Goal: Transaction & Acquisition: Purchase product/service

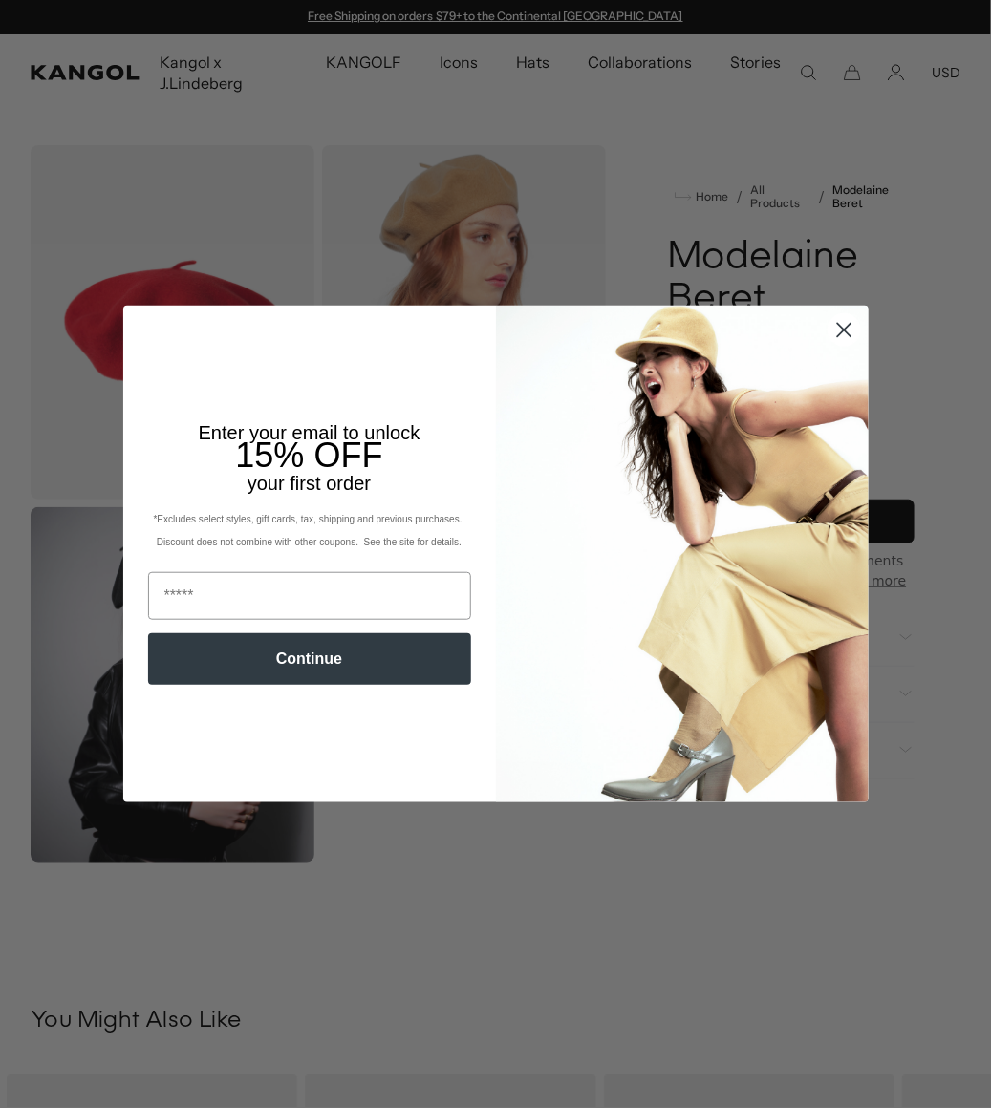
click at [843, 340] on circle "Close dialog" at bounding box center [843, 330] width 32 height 32
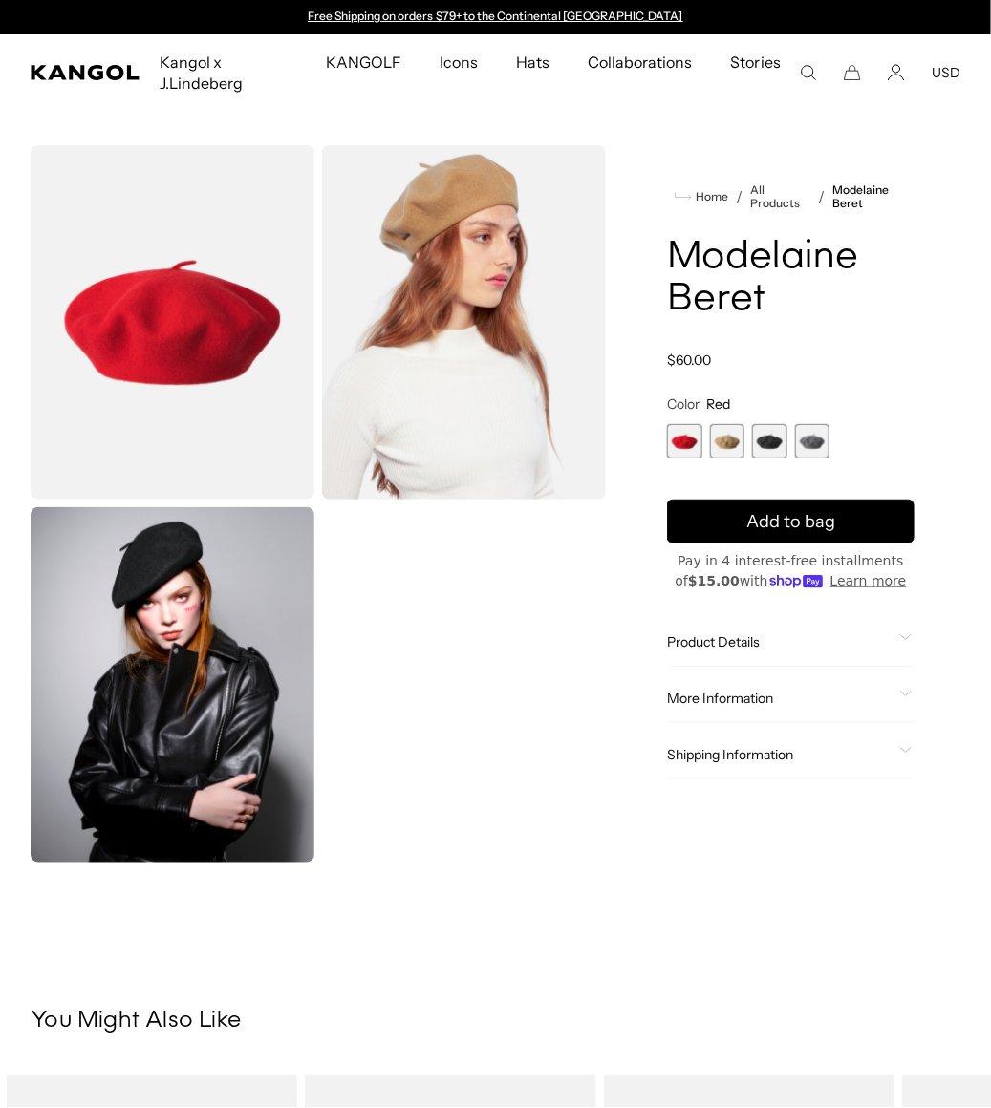
click at [693, 446] on span "1 of 4" at bounding box center [684, 441] width 34 height 34
click at [720, 447] on span "2 of 4" at bounding box center [727, 441] width 34 height 34
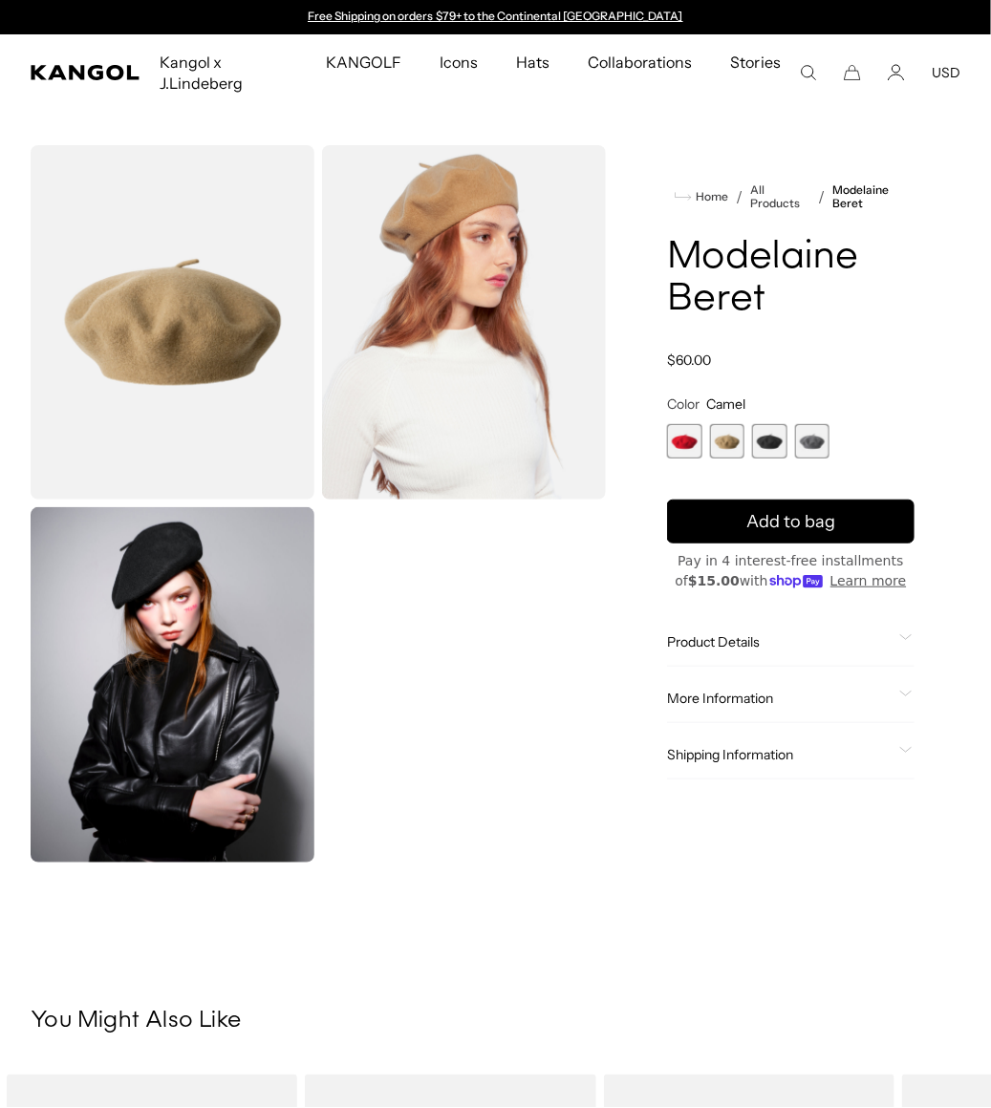
click at [750, 646] on span "Product Details" at bounding box center [779, 641] width 224 height 17
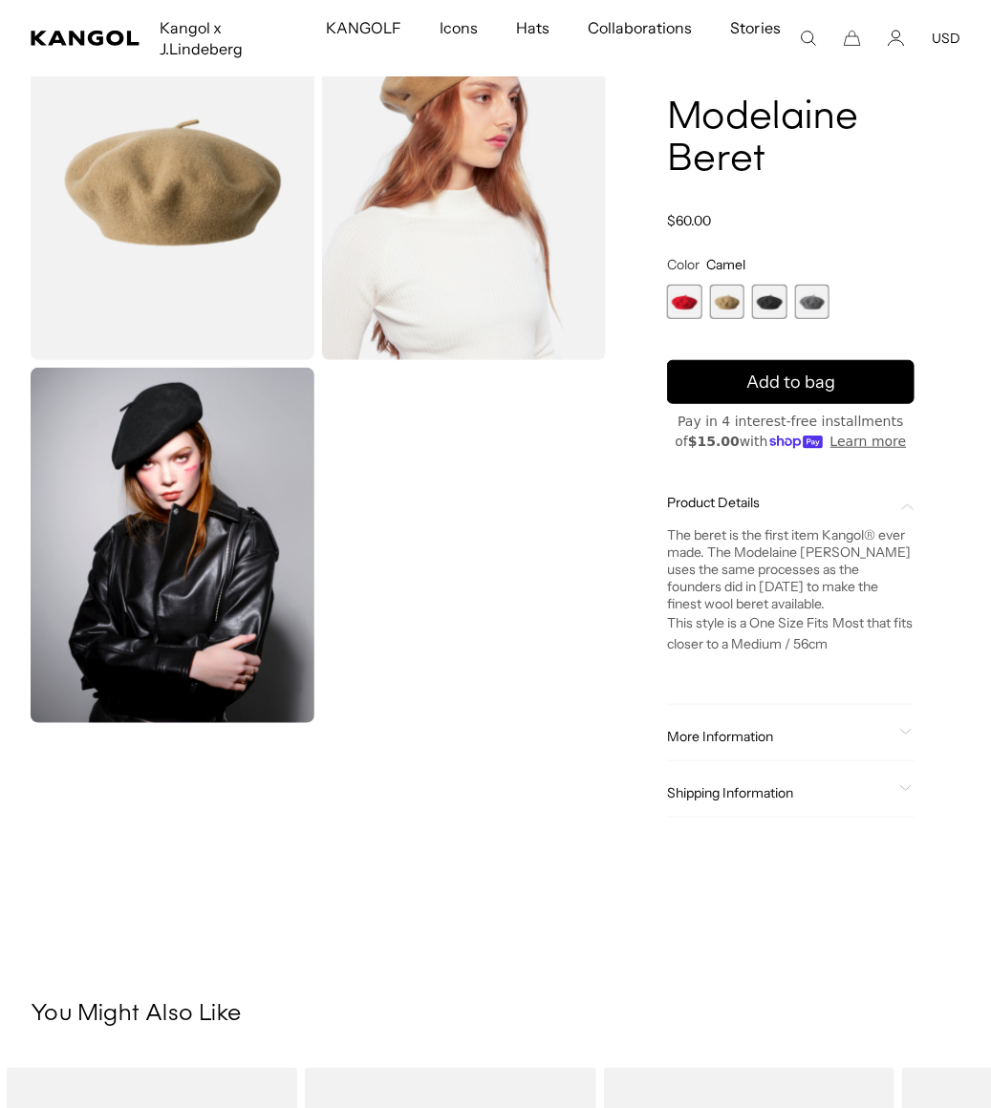
scroll to position [0, 393]
click at [754, 739] on span "More Information" at bounding box center [779, 736] width 224 height 17
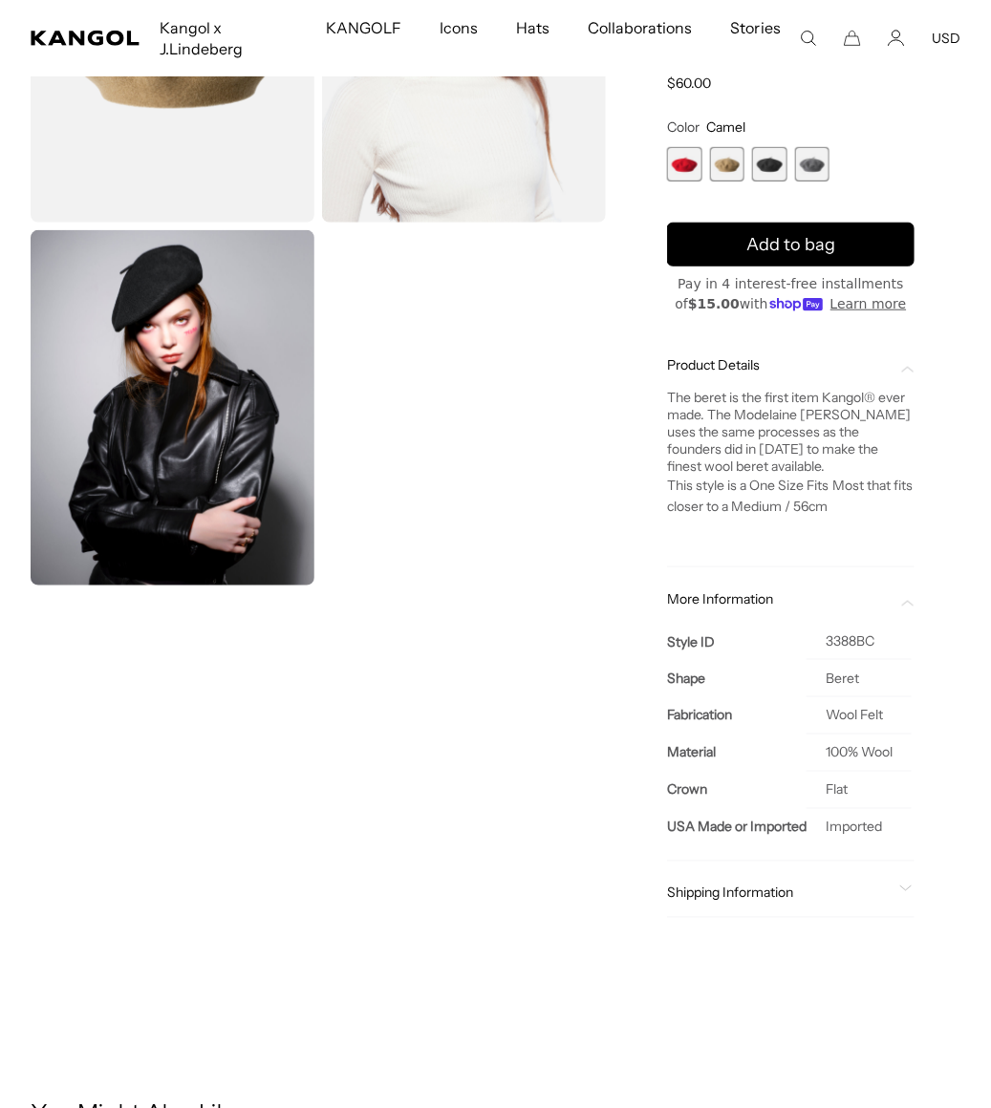
scroll to position [306, 0]
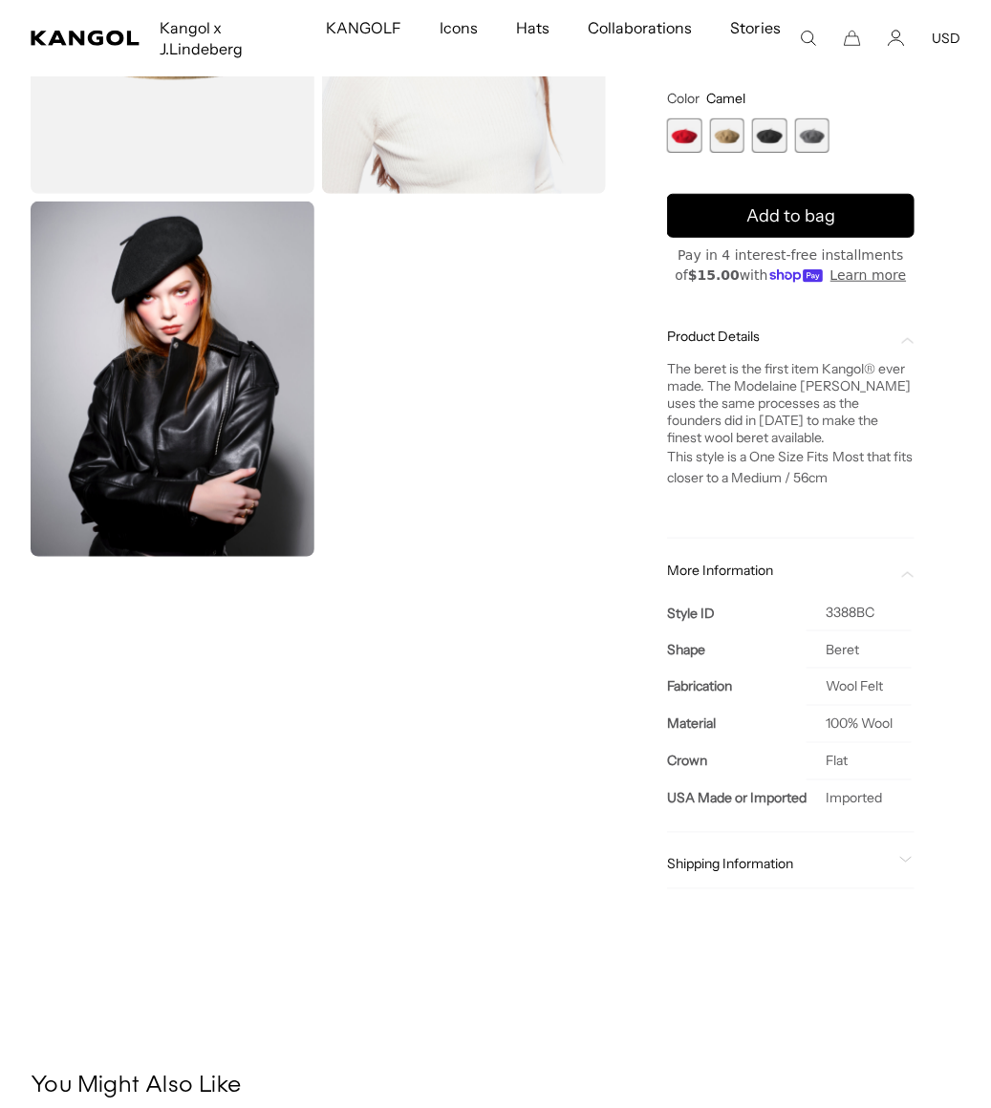
click at [758, 875] on div "Shipping Information" at bounding box center [790, 865] width 247 height 49
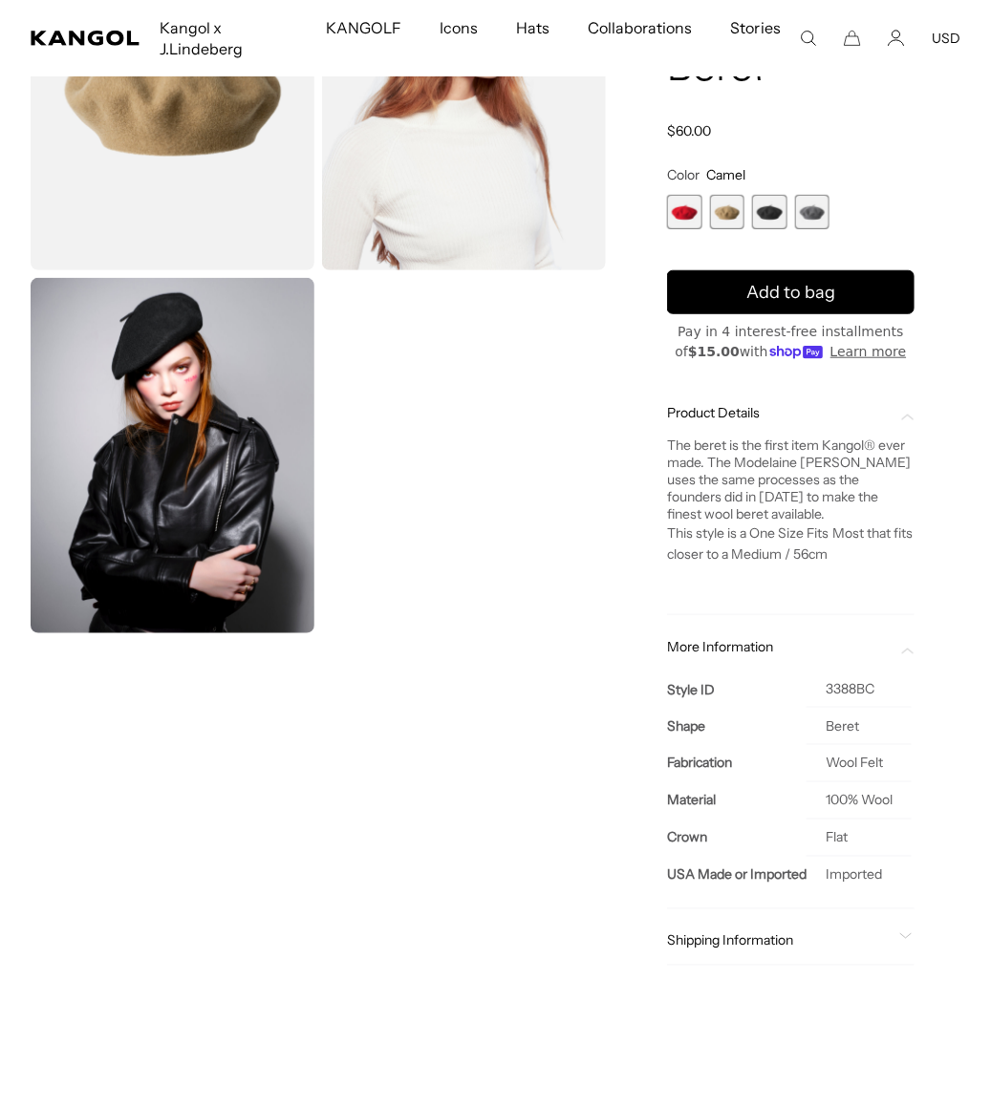
scroll to position [0, 393]
drag, startPoint x: 674, startPoint y: 534, endPoint x: 831, endPoint y: 565, distance: 159.8
click at [831, 565] on div "The beret is the first item Kangol® ever made. The Modelaine [PERSON_NAME] uses…" at bounding box center [790, 518] width 247 height 162
click at [889, 551] on p "This style is a One Size Fits Most that fits closer to a Medium / 56cm" at bounding box center [790, 543] width 247 height 42
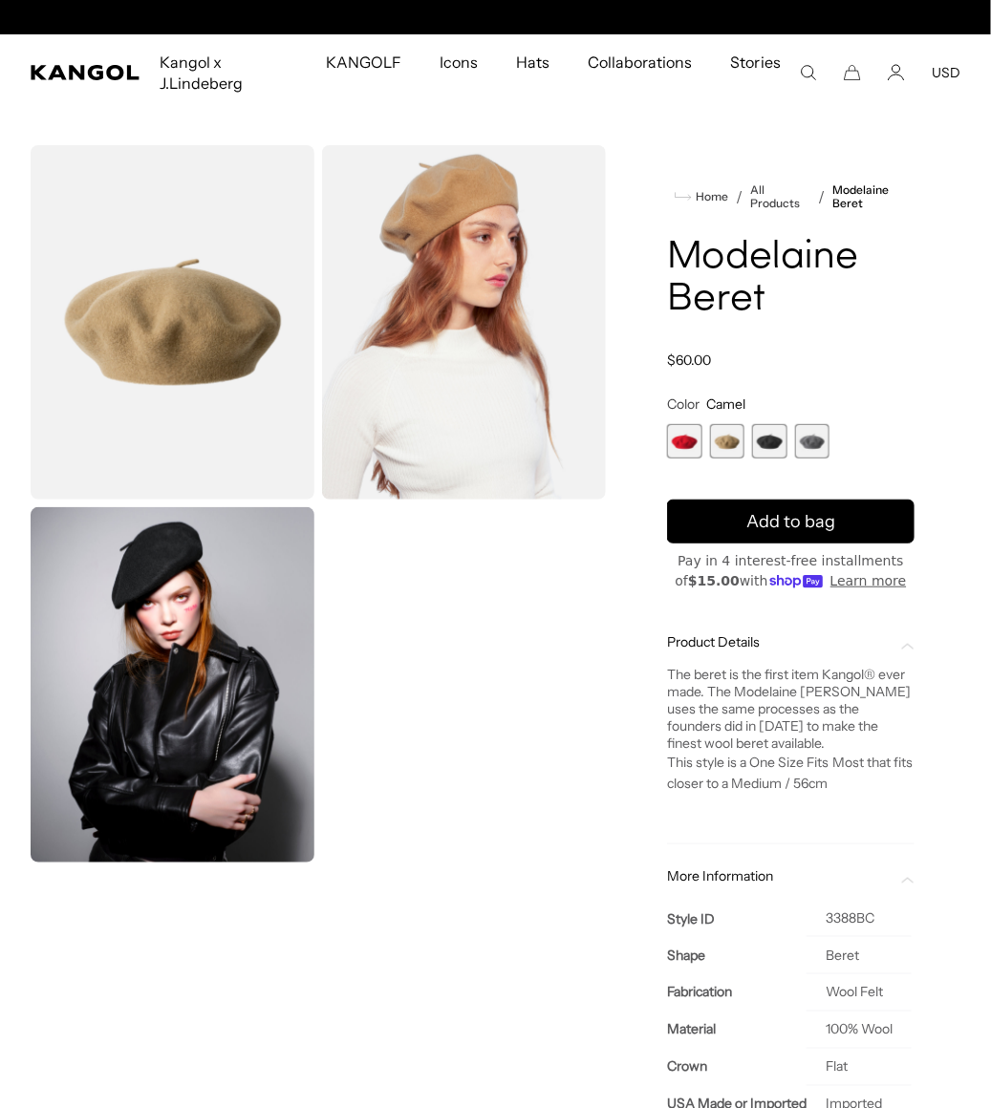
scroll to position [0, 393]
click at [466, 735] on div "Gallery Viewer" at bounding box center [318, 503] width 575 height 717
